Goal: Complete application form

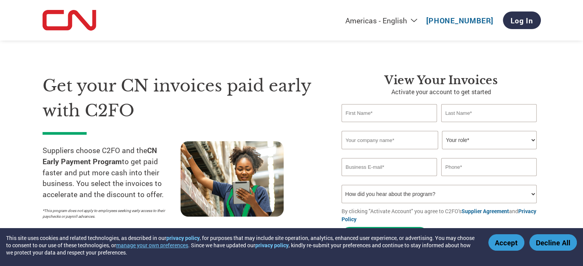
type input "[PERSON_NAME]"
type input "Blaikie"
type input "[EMAIL_ADDRESS][DOMAIN_NAME]"
type input "8074741434"
click at [361, 144] on input "text" at bounding box center [390, 140] width 97 height 18
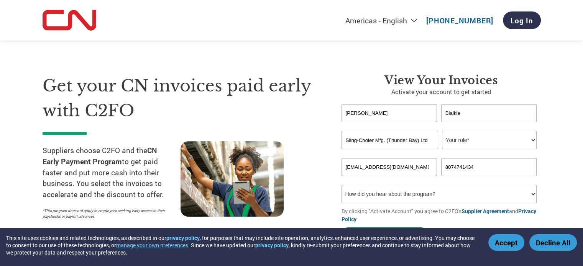
type input "Sling-Choler Mfg. (Thunder Bay) Ltd"
select select "ACCOUNTING"
drag, startPoint x: 368, startPoint y: 164, endPoint x: 375, endPoint y: 168, distance: 7.4
click at [375, 168] on input "[EMAIL_ADDRESS][DOMAIN_NAME]" at bounding box center [390, 167] width 96 height 18
type input "[EMAIL_ADDRESS][DOMAIN_NAME]"
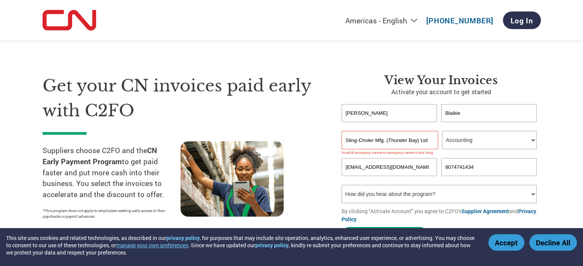
click at [533, 196] on select "How did you hear about the program? Received a letter Email Social Media Online…" at bounding box center [440, 194] width 196 height 18
select select "Other"
click at [342, 185] on select "How did you hear about the program? Received a letter Email Social Media Online…" at bounding box center [440, 194] width 196 height 18
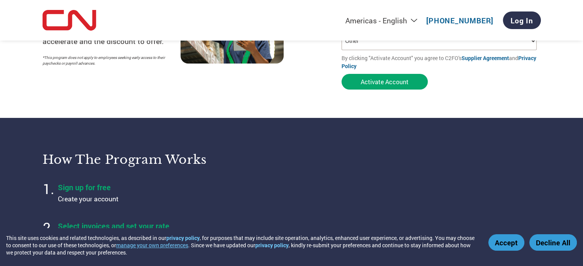
scroll to position [38, 0]
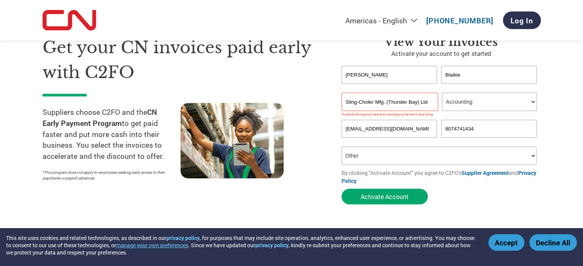
click at [369, 102] on input "Sling-Choler Mfg. (Thunder Bay) Ltd" at bounding box center [390, 102] width 97 height 18
click at [389, 102] on input "Sling-Choker Mfg. (Thunder Bay) Ltd" at bounding box center [390, 102] width 97 height 18
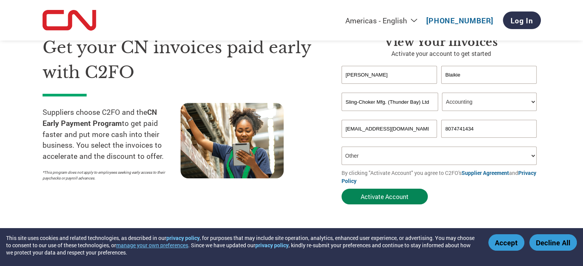
click at [381, 196] on button "Activate Account" at bounding box center [385, 197] width 86 height 16
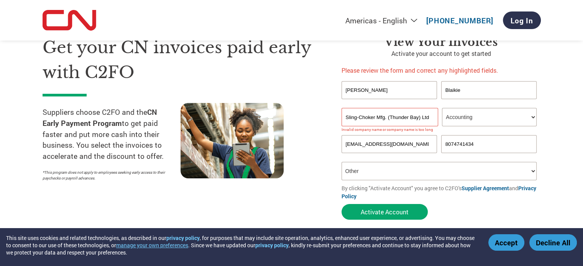
click at [390, 117] on input "Sling-Choker Mfg. (Thunder Bay) Ltd" at bounding box center [390, 117] width 97 height 18
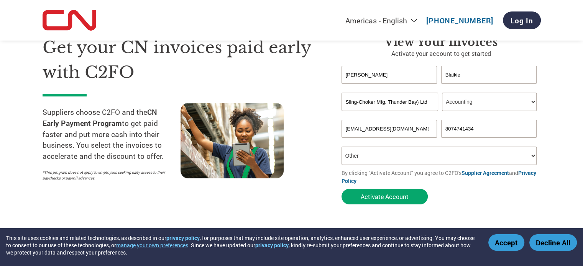
click at [418, 102] on input "Sling-Choker Mfg. Thunder Bay) Ltd" at bounding box center [390, 102] width 97 height 18
type input "Sling-Choker Mfg. Thunder Bay Ltd"
click at [381, 195] on button "Activate Account" at bounding box center [385, 197] width 86 height 16
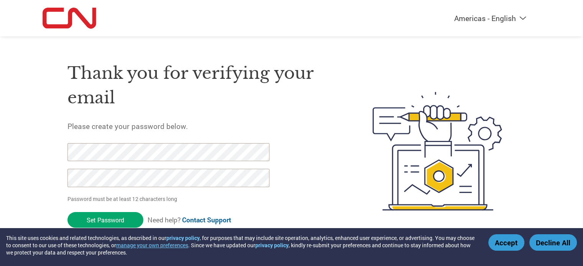
click at [50, 153] on div "Thank you for verifying your email Please create your password below. Password …" at bounding box center [292, 151] width 498 height 203
click at [61, 148] on div "Thank you for verifying your email Please create your password below. Password …" at bounding box center [292, 151] width 498 height 203
click at [62, 181] on div "Thank you for verifying your email Please create your password below. Password …" at bounding box center [292, 151] width 498 height 203
click at [107, 219] on input "Set Password" at bounding box center [105, 220] width 76 height 16
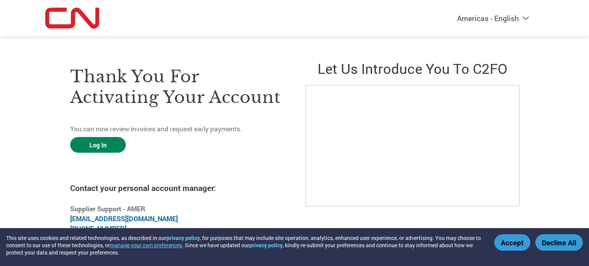
click at [96, 144] on link "Log In" at bounding box center [98, 145] width 56 height 16
